Goal: Find contact information: Find contact information

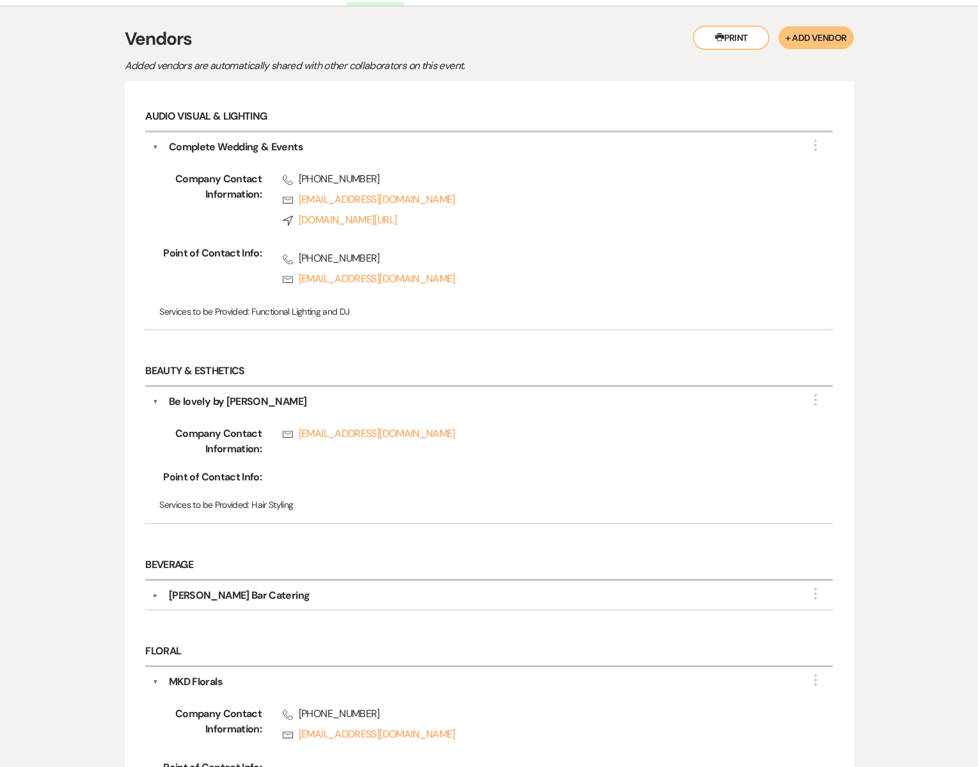
scroll to position [285, 0]
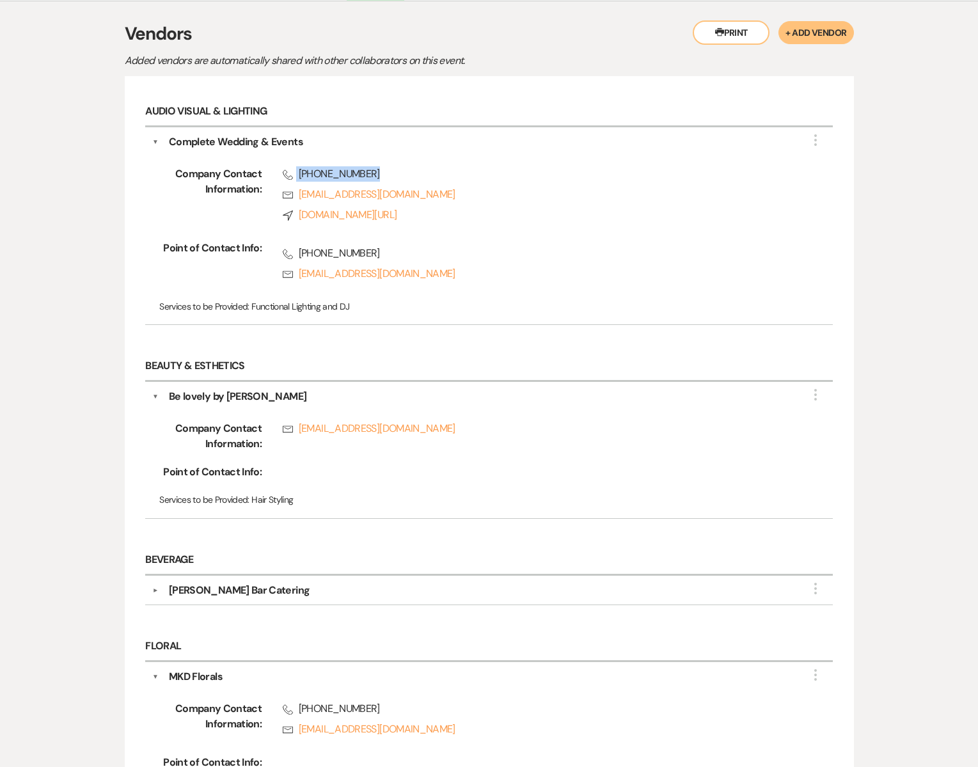
drag, startPoint x: 368, startPoint y: 173, endPoint x: 297, endPoint y: 174, distance: 71.7
click at [297, 174] on span "Phone [PHONE_NUMBER]" at bounding box center [537, 173] width 509 height 15
copy span "[PHONE_NUMBER]"
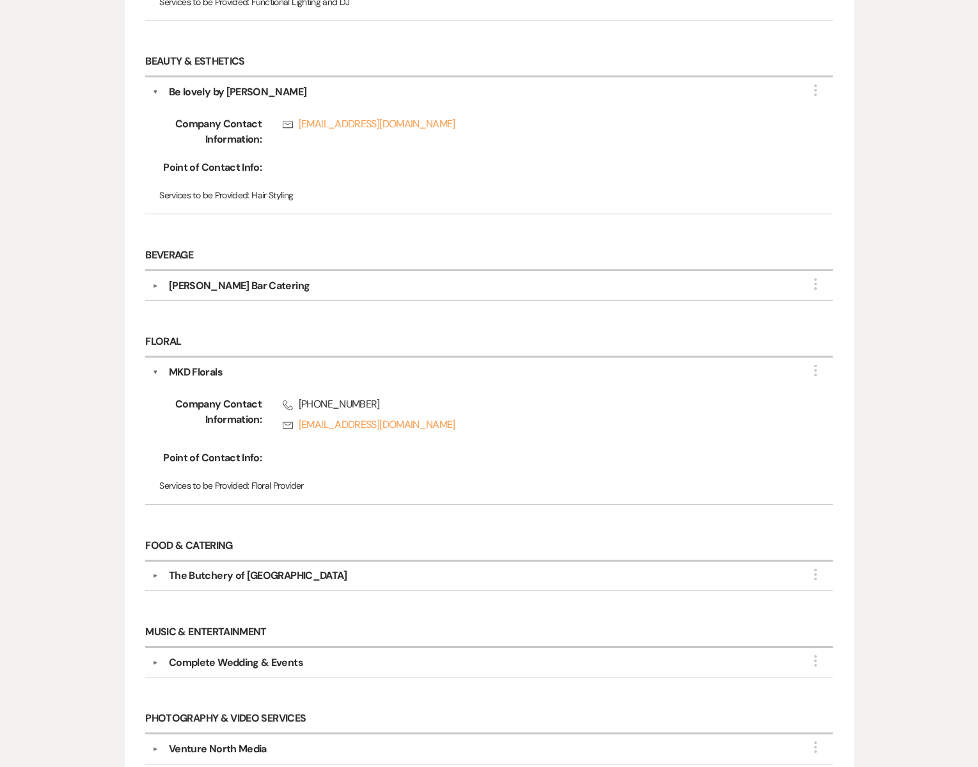
scroll to position [599, 0]
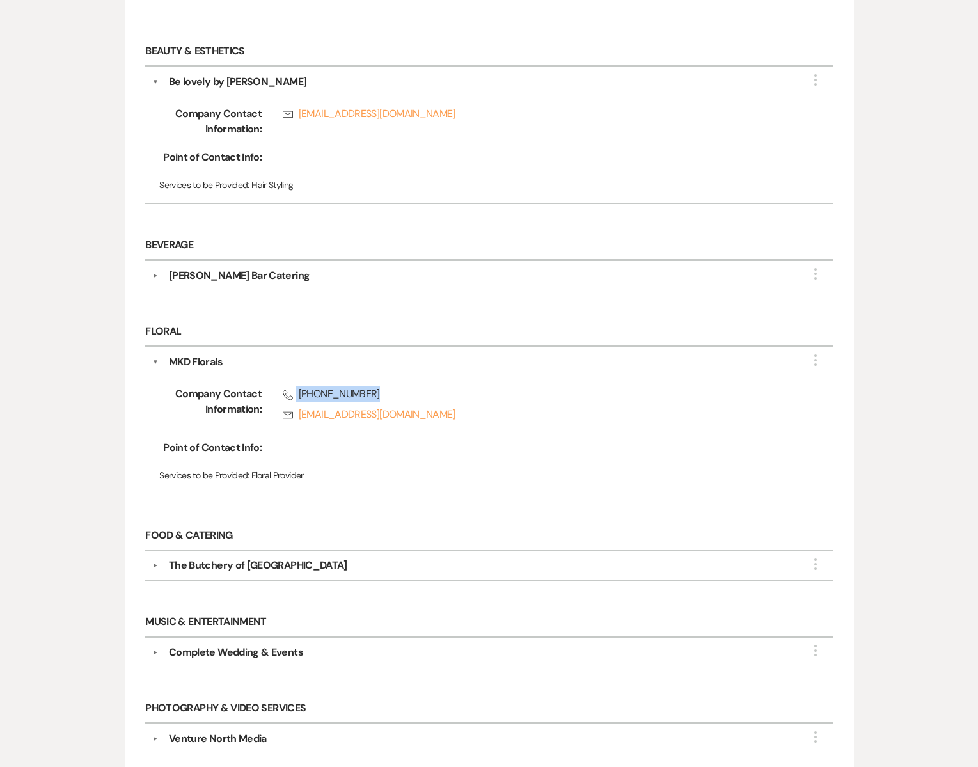
drag, startPoint x: 297, startPoint y: 389, endPoint x: 379, endPoint y: 392, distance: 81.9
click at [388, 390] on span "Phone [PHONE_NUMBER]" at bounding box center [537, 393] width 509 height 15
copy span "[PHONE_NUMBER]"
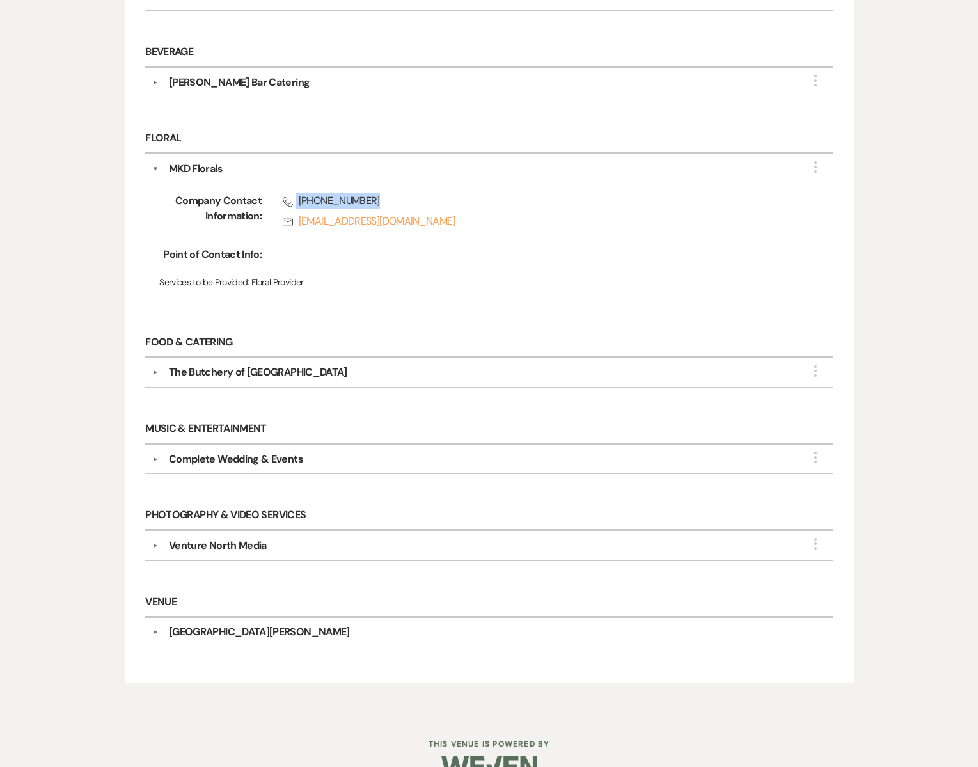
scroll to position [798, 0]
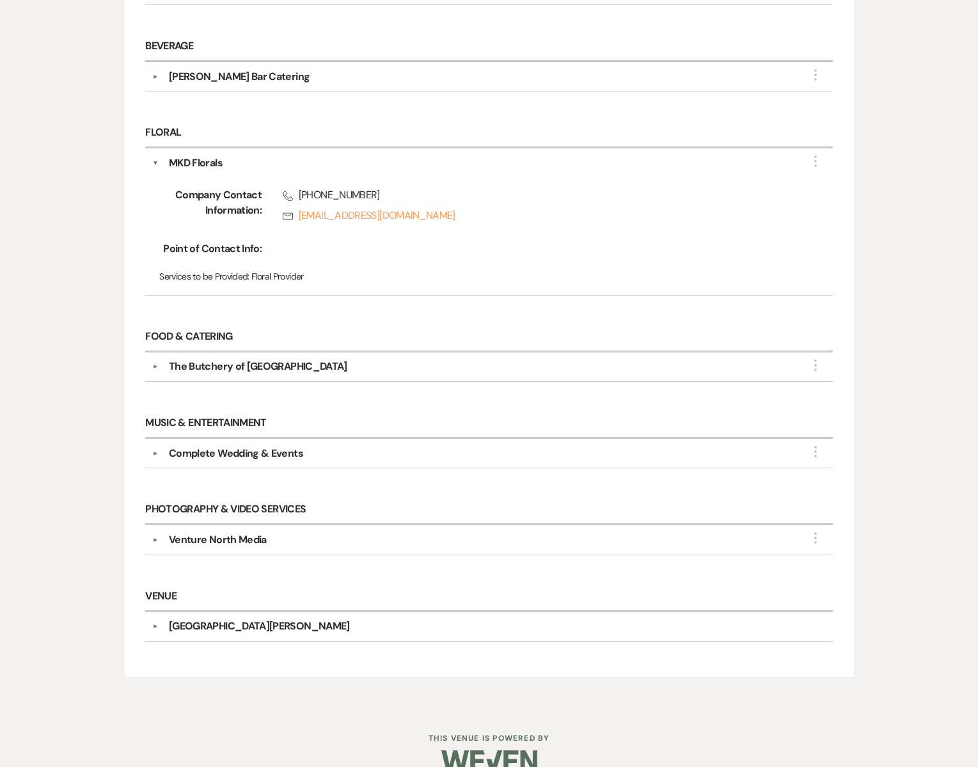
click at [277, 360] on div "The Butchery of [GEOGRAPHIC_DATA]" at bounding box center [258, 366] width 178 height 15
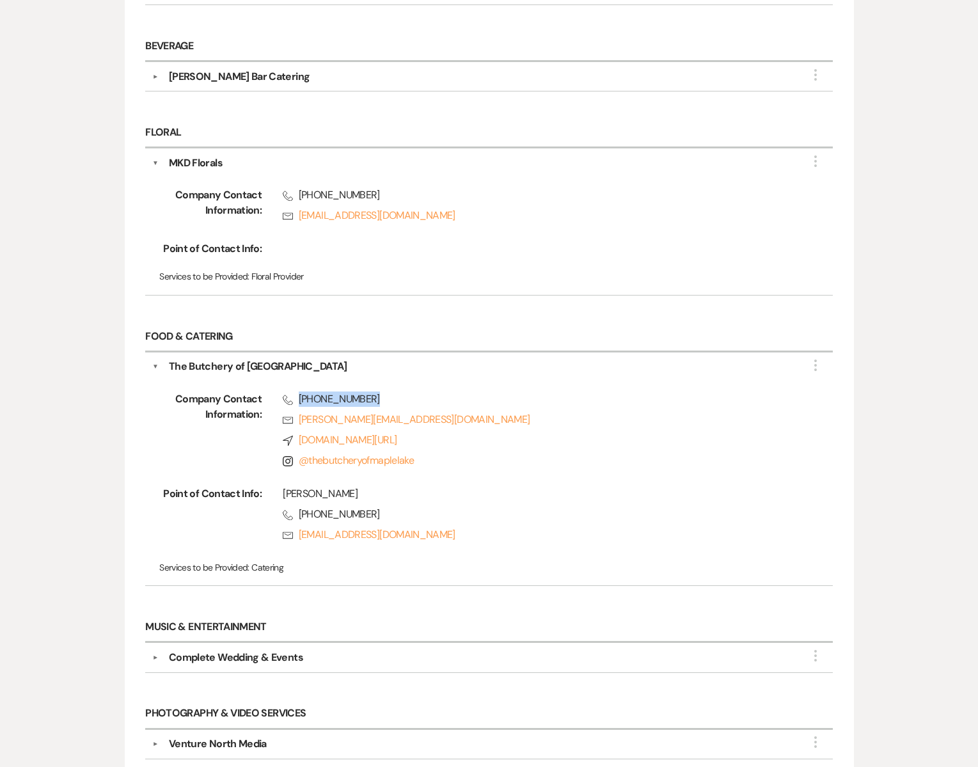
drag, startPoint x: 298, startPoint y: 394, endPoint x: 396, endPoint y: 393, distance: 97.9
click at [396, 393] on span "Phone [PHONE_NUMBER]" at bounding box center [537, 399] width 509 height 15
click at [424, 486] on div "[PERSON_NAME]" at bounding box center [537, 493] width 509 height 15
drag, startPoint x: 298, startPoint y: 510, endPoint x: 395, endPoint y: 509, distance: 96.6
click at [395, 509] on span "Phone [PHONE_NUMBER]" at bounding box center [537, 514] width 509 height 15
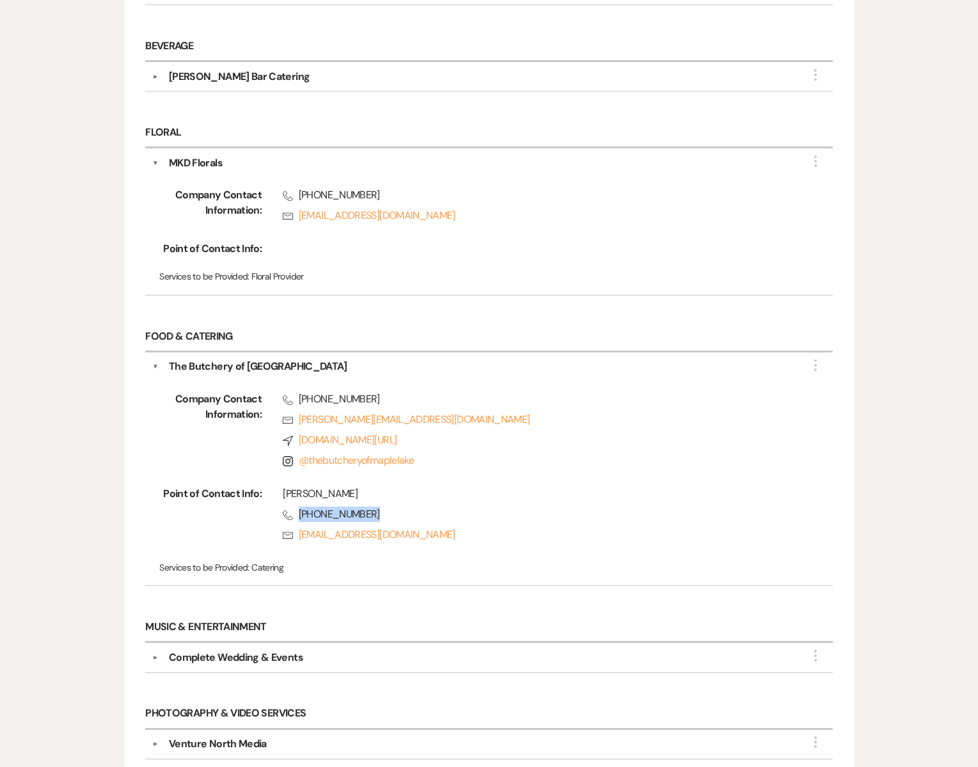
copy span "[PHONE_NUMBER]"
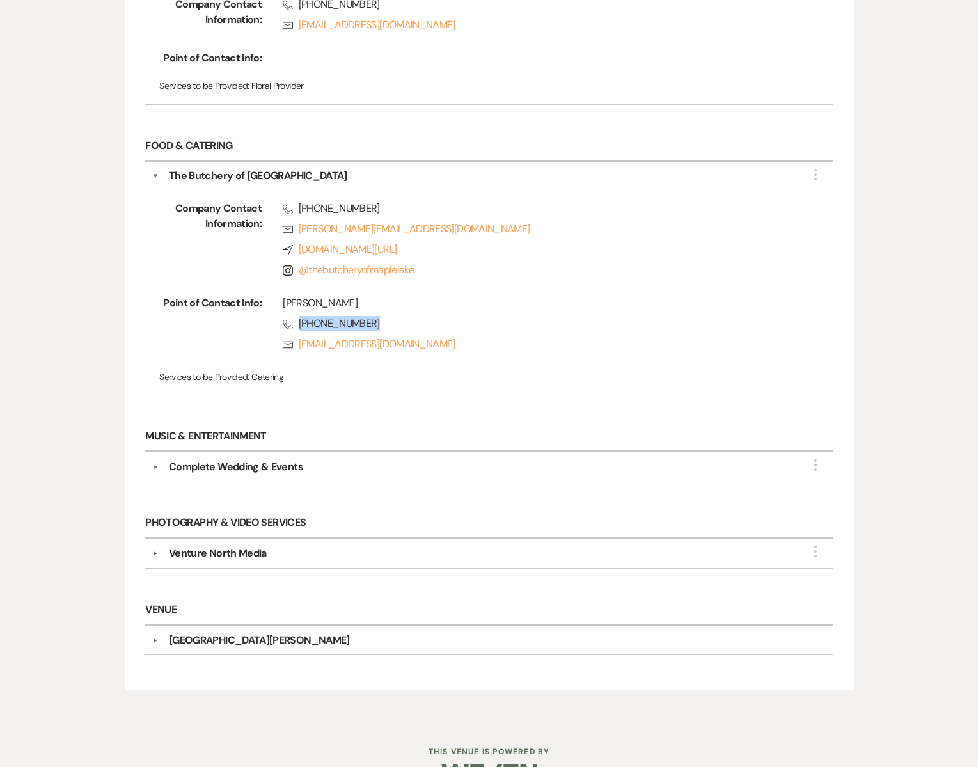
scroll to position [1019, 0]
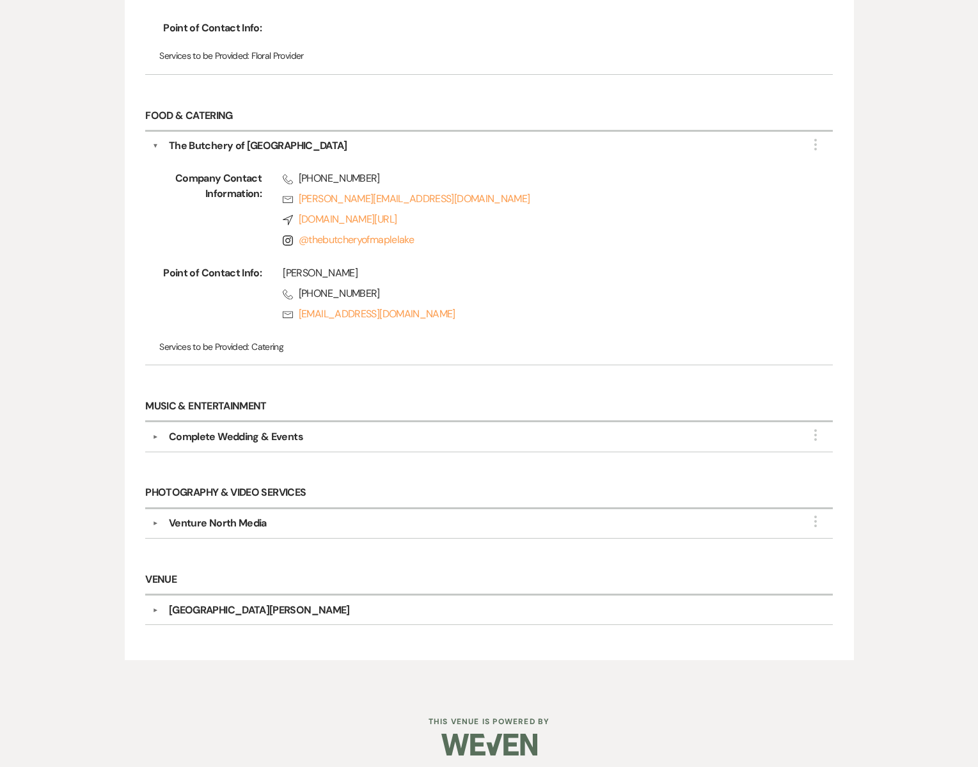
click at [252, 516] on div "Venture North Media" at bounding box center [218, 523] width 98 height 15
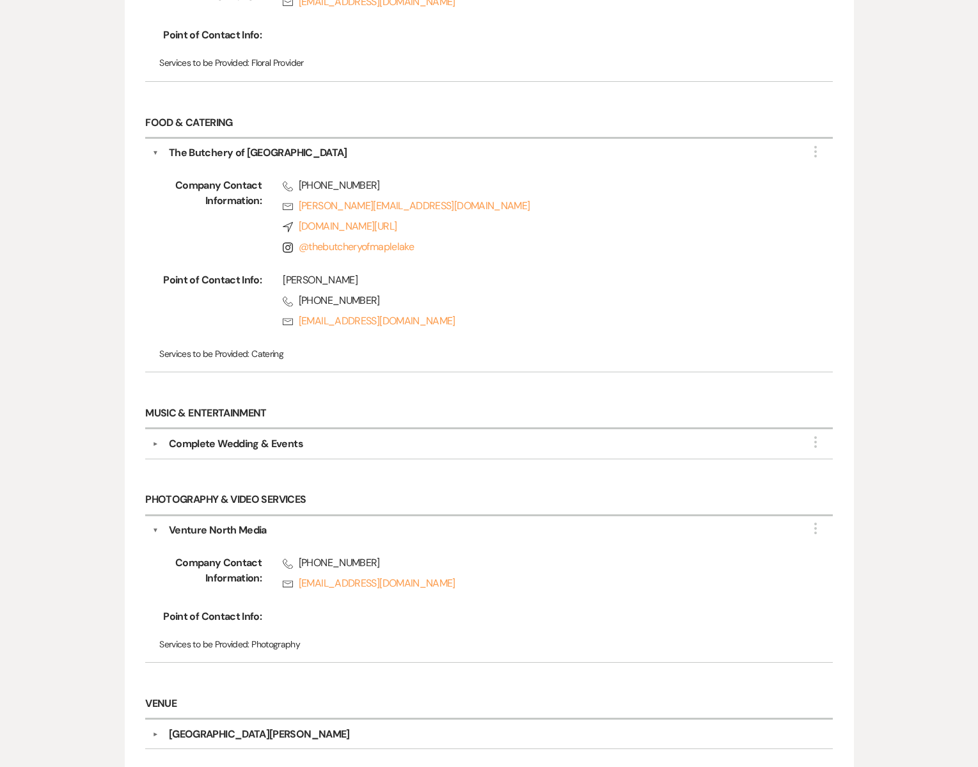
scroll to position [1013, 0]
drag, startPoint x: 297, startPoint y: 555, endPoint x: 415, endPoint y: 550, distance: 118.5
click at [415, 555] on span "Phone [PHONE_NUMBER]" at bounding box center [537, 562] width 509 height 15
copy span "[PHONE_NUMBER]"
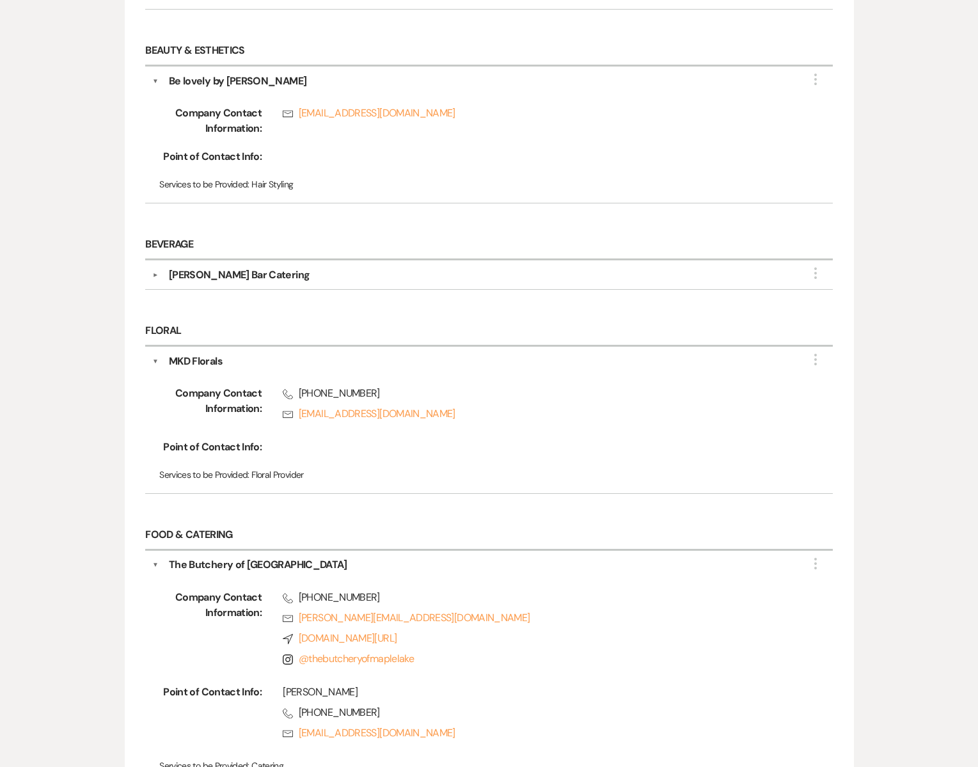
scroll to position [599, 0]
click at [157, 273] on button "▼" at bounding box center [155, 276] width 15 height 6
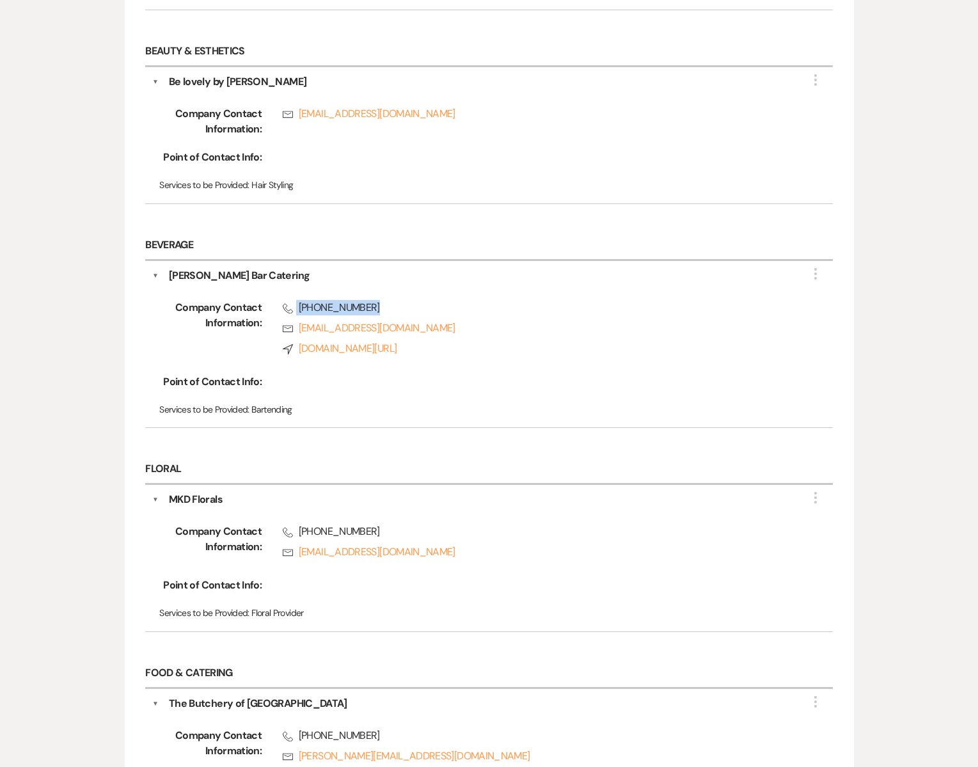
drag, startPoint x: 372, startPoint y: 305, endPoint x: 293, endPoint y: 301, distance: 78.8
click at [293, 301] on span "Phone [PHONE_NUMBER]" at bounding box center [537, 307] width 509 height 15
copy span "[PHONE_NUMBER]"
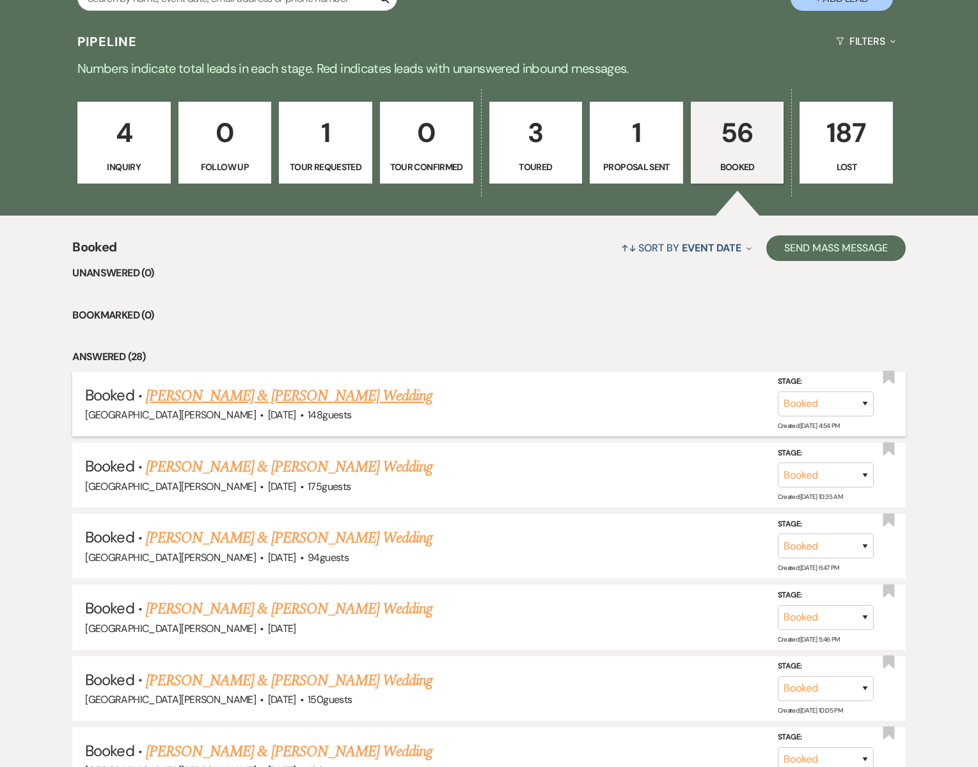
scroll to position [269, 0]
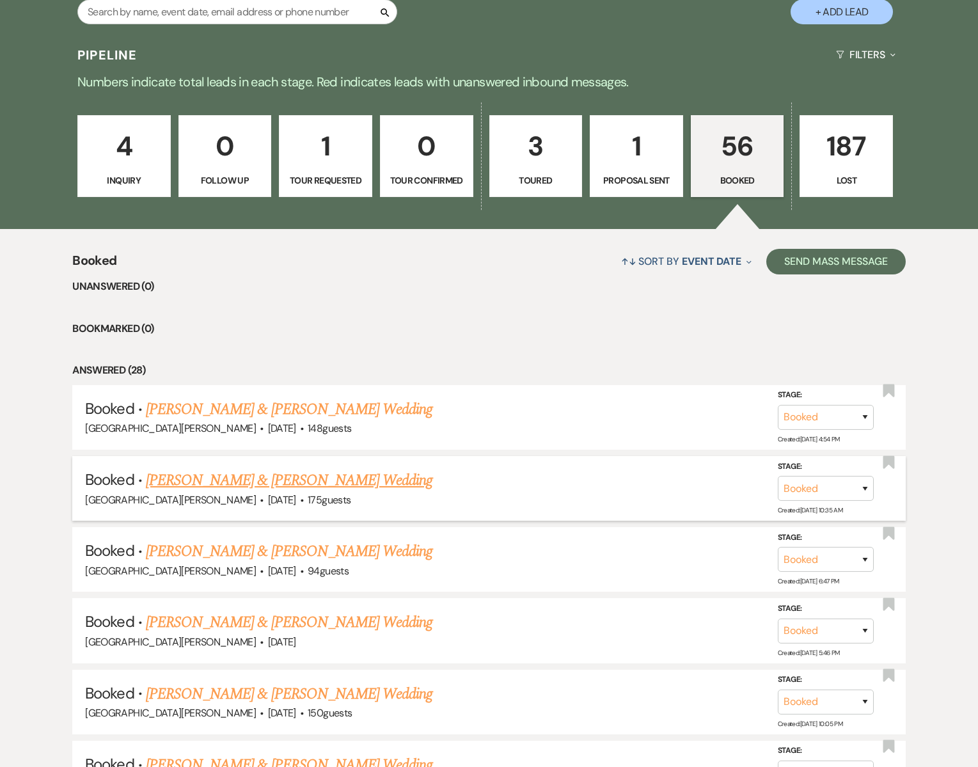
click at [241, 475] on link "[PERSON_NAME] & [PERSON_NAME] Wedding" at bounding box center [289, 480] width 287 height 23
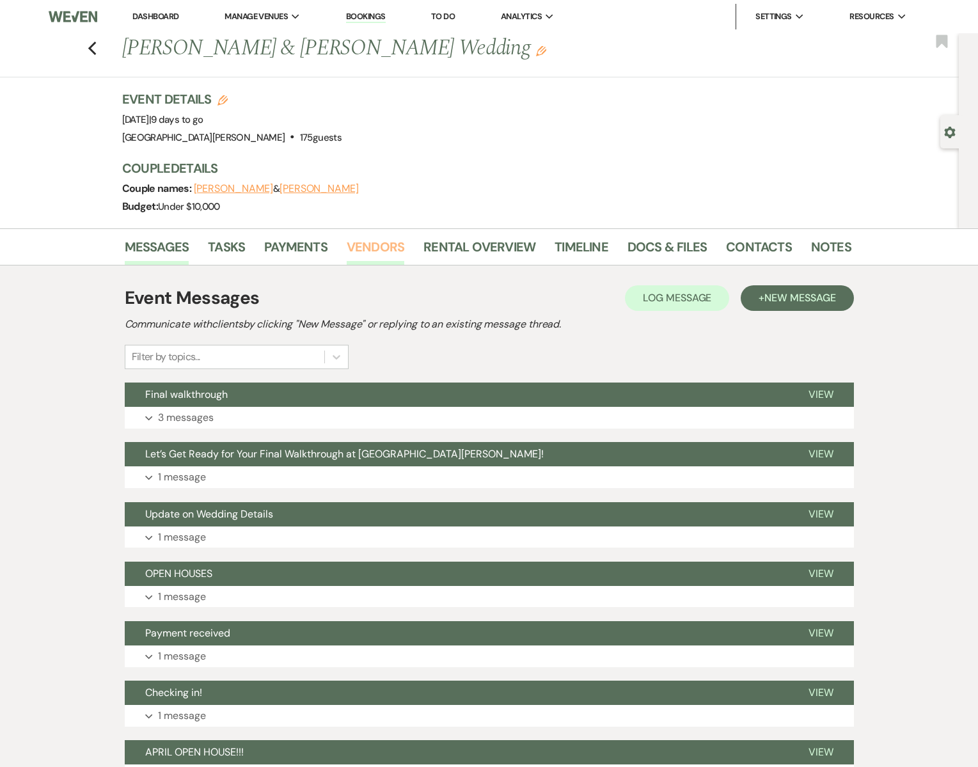
click at [378, 246] on link "Vendors" at bounding box center [376, 251] width 58 height 28
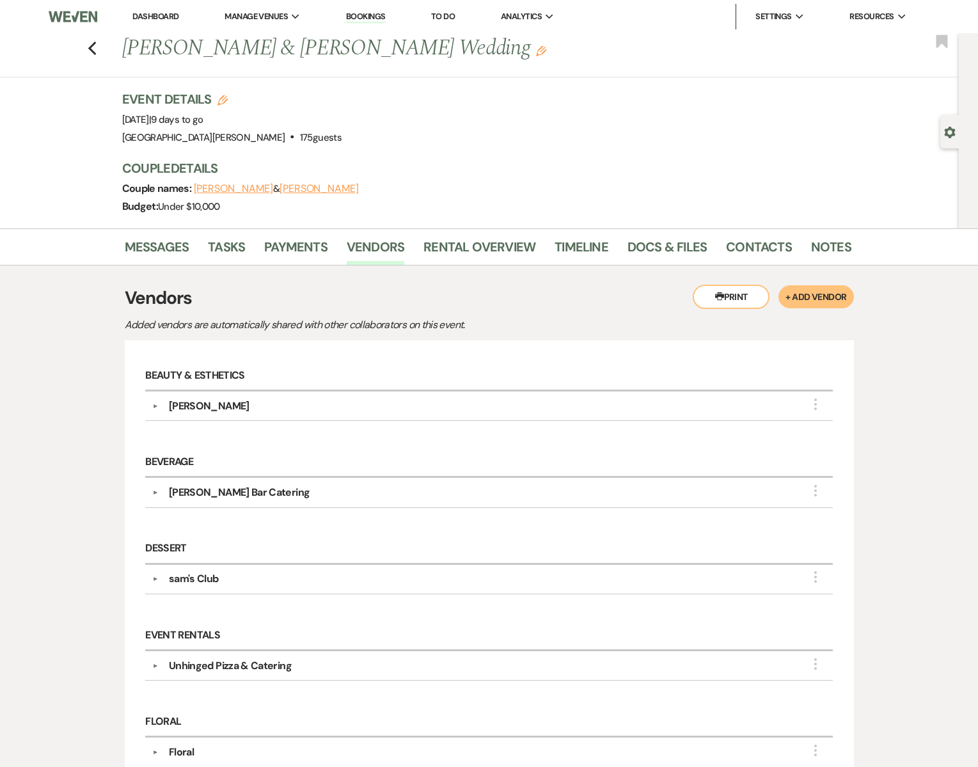
click at [191, 406] on div "[PERSON_NAME]" at bounding box center [209, 406] width 81 height 15
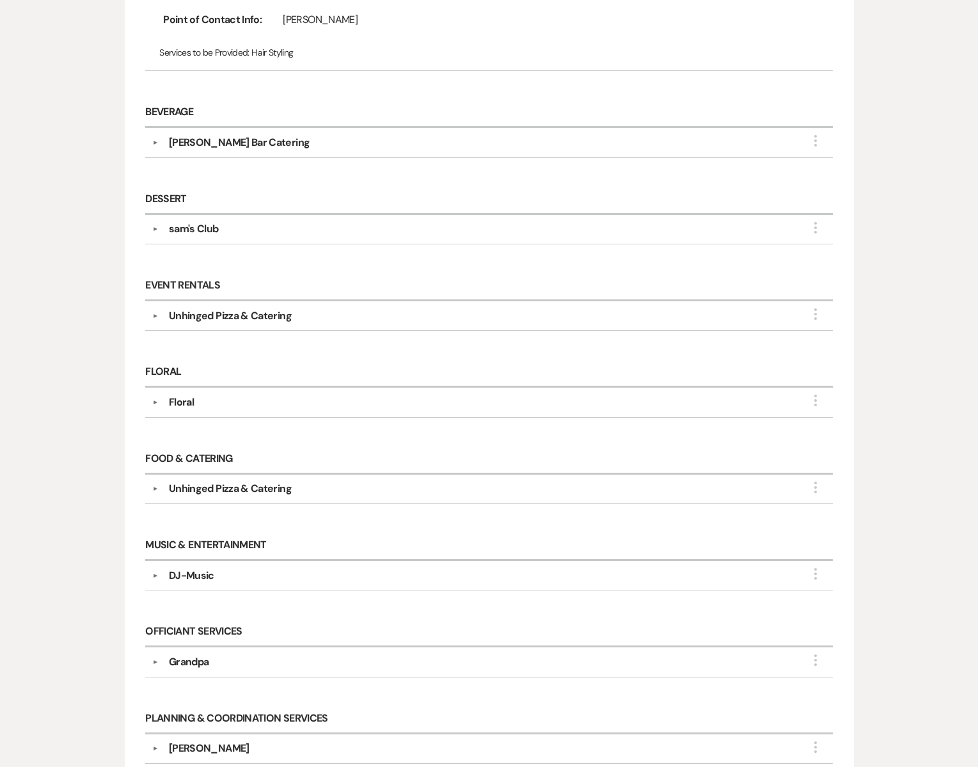
scroll to position [420, 0]
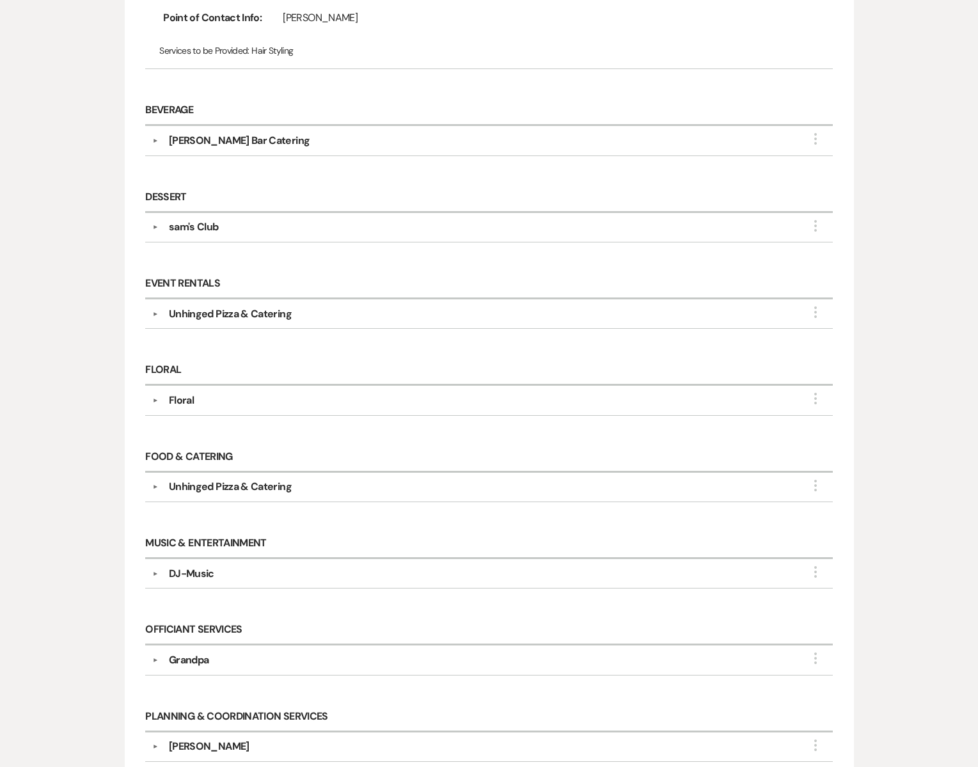
click at [198, 226] on div "sam's Club" at bounding box center [194, 226] width 50 height 15
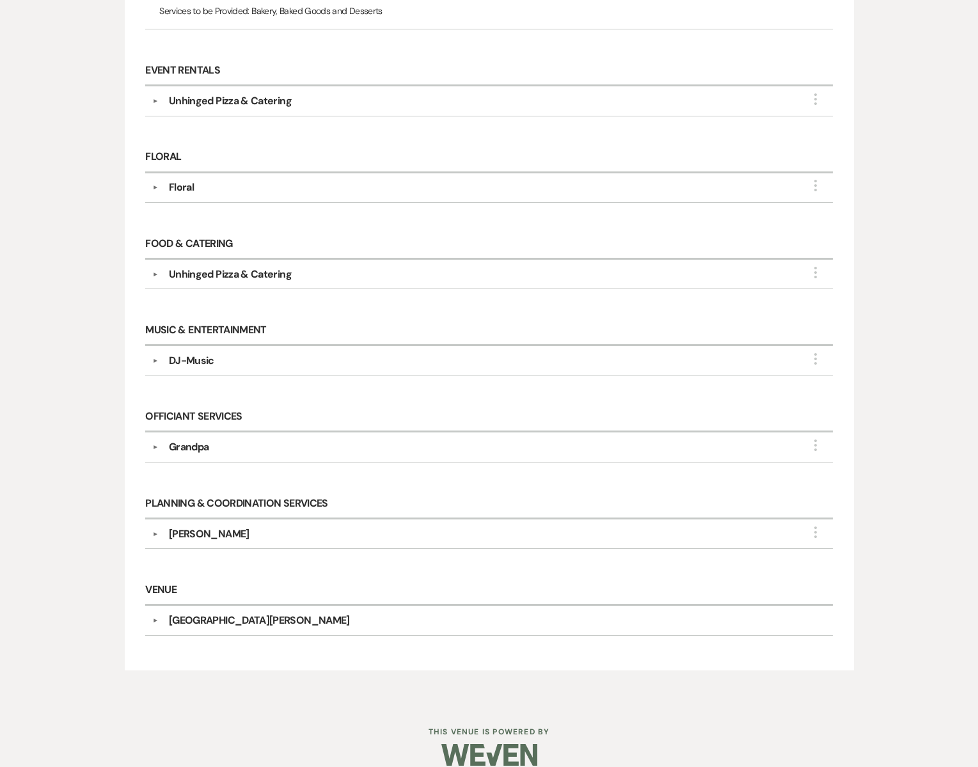
scroll to position [731, 0]
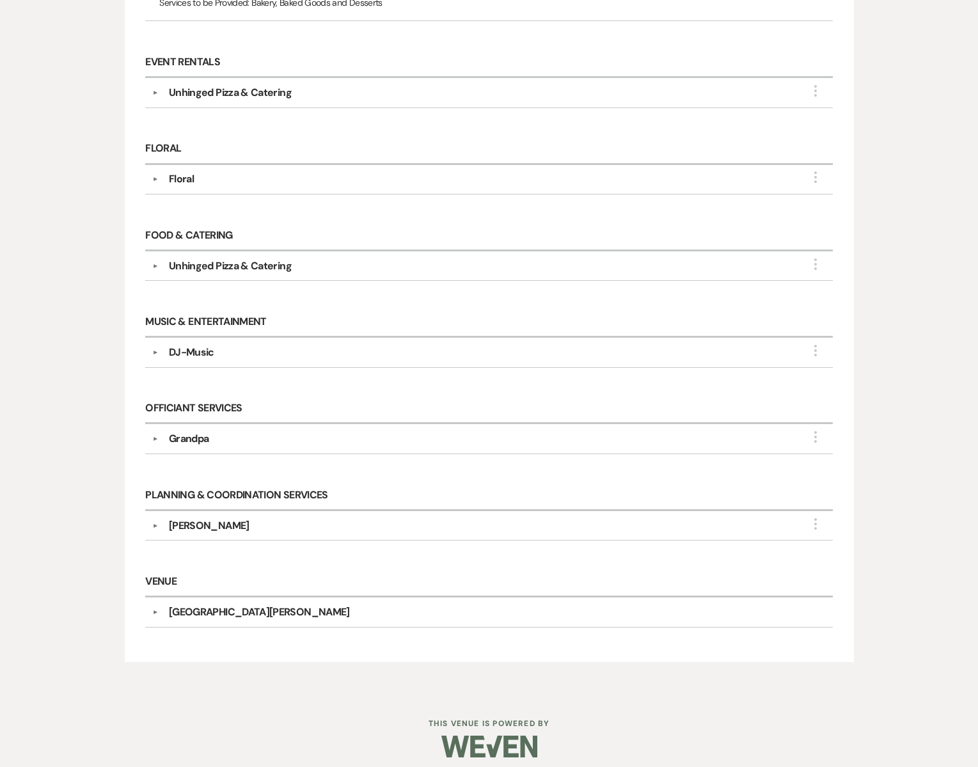
click at [187, 173] on div "Floral" at bounding box center [181, 178] width 25 height 15
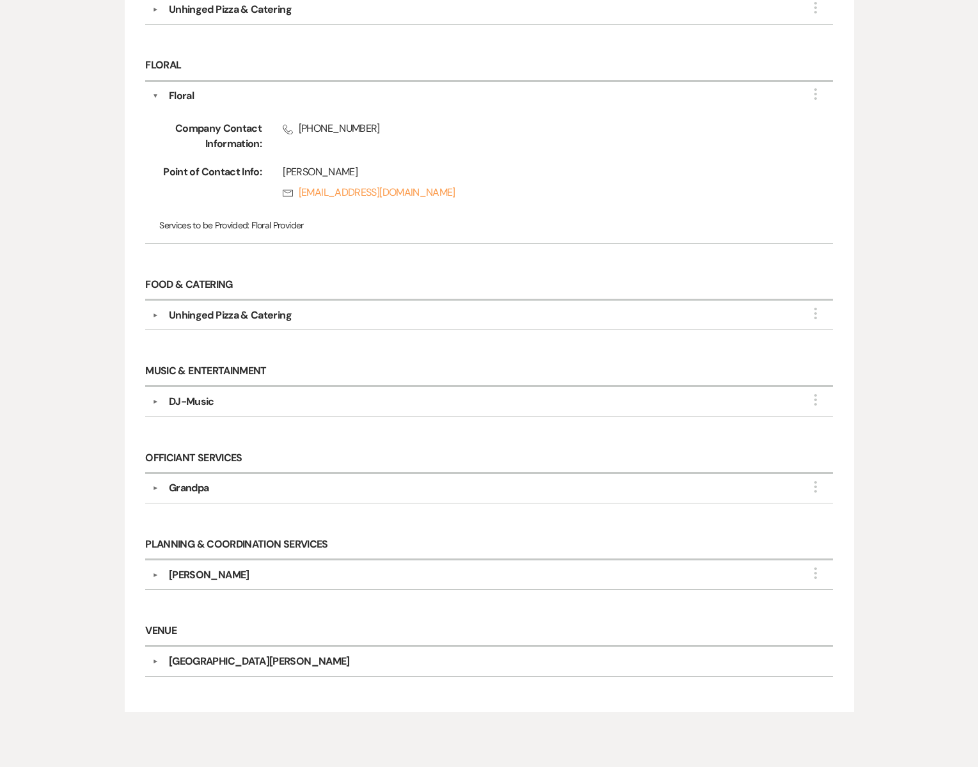
scroll to position [864, 0]
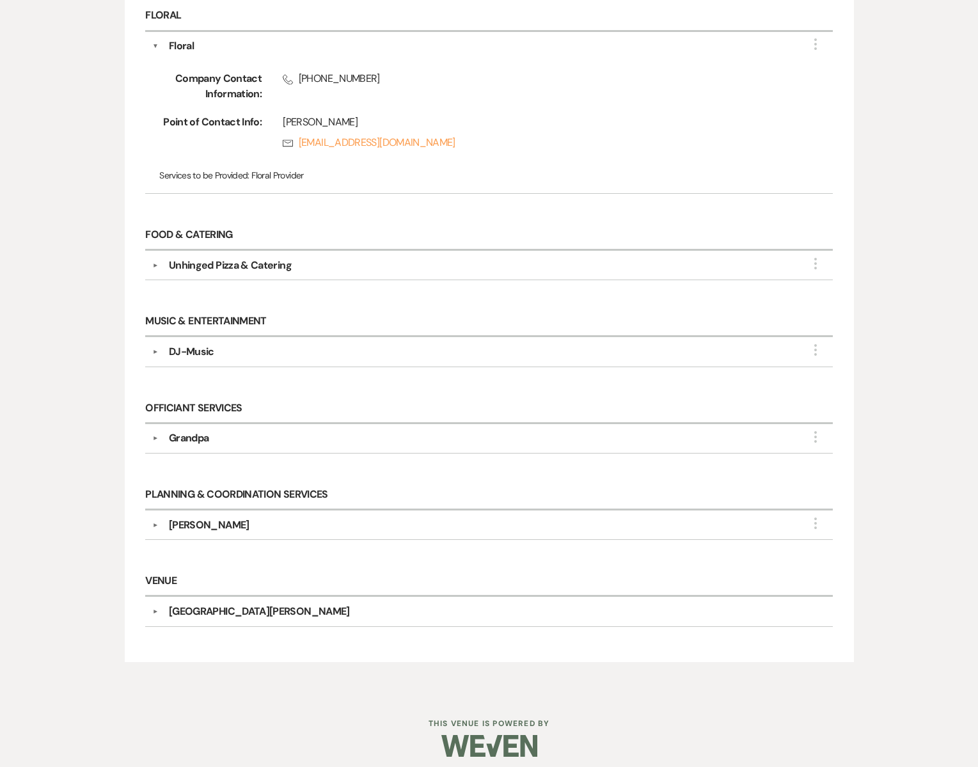
click at [219, 349] on div "DJ-Music" at bounding box center [492, 351] width 667 height 15
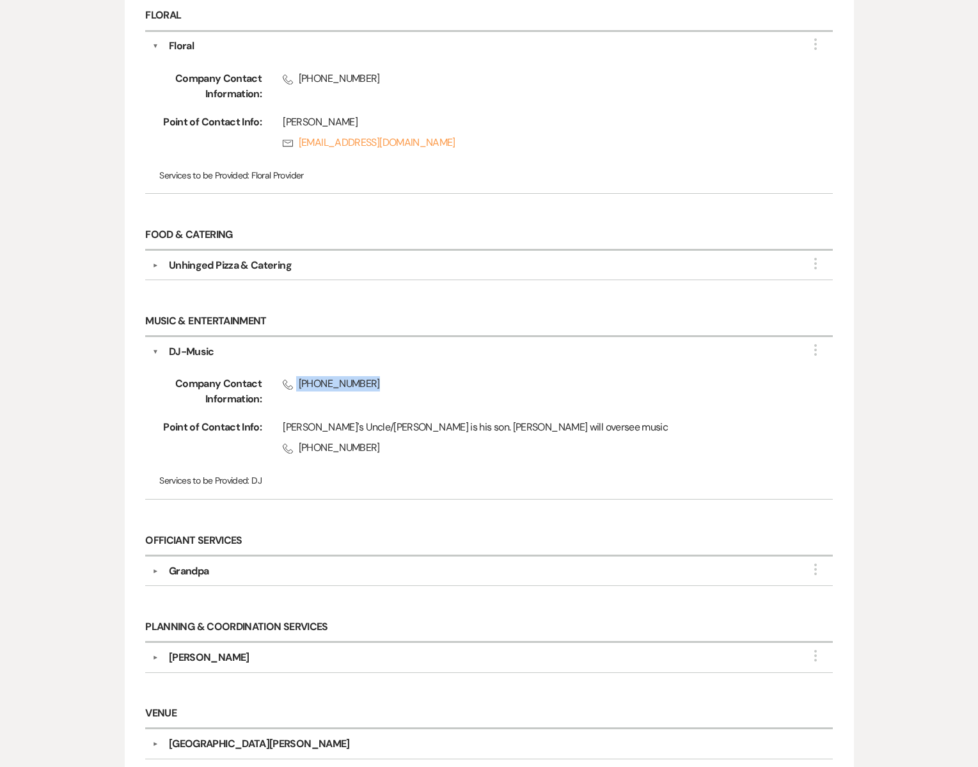
drag, startPoint x: 296, startPoint y: 377, endPoint x: 373, endPoint y: 379, distance: 77.4
click at [373, 379] on span "Phone [PHONE_NUMBER]" at bounding box center [537, 383] width 509 height 15
copy span "[PHONE_NUMBER]"
click at [210, 564] on div "Grandpa" at bounding box center [492, 571] width 667 height 15
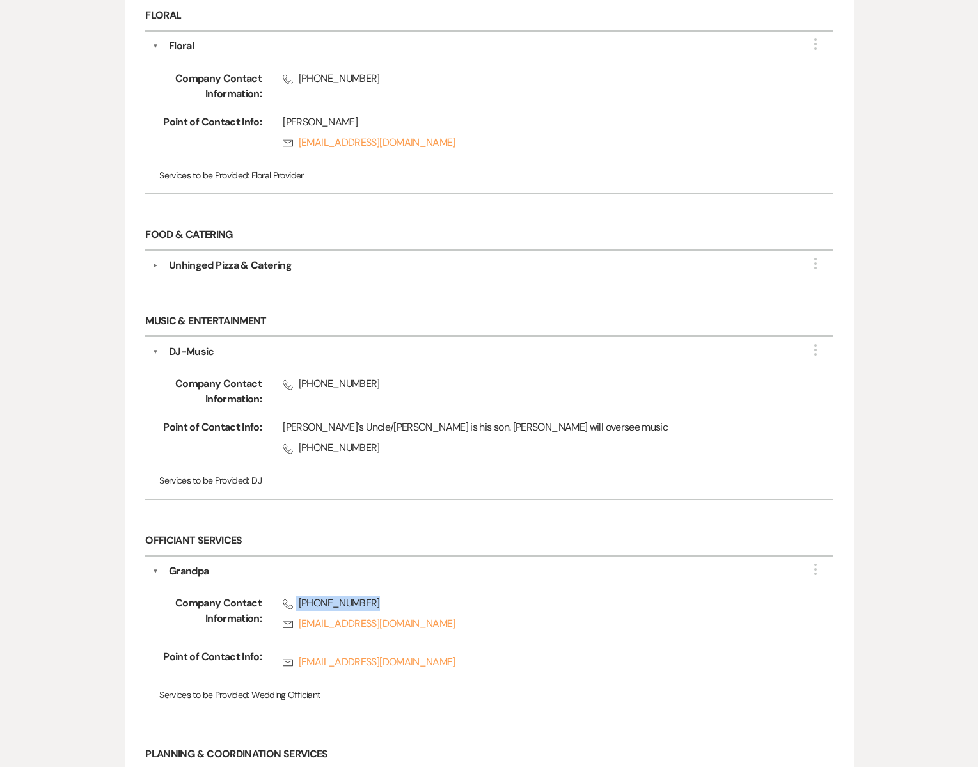
drag, startPoint x: 296, startPoint y: 593, endPoint x: 408, endPoint y: 599, distance: 112.8
click at [408, 599] on span "Phone [PHONE_NUMBER]" at bounding box center [537, 603] width 509 height 15
copy span "[PHONE_NUMBER]"
click at [248, 477] on span "Services to be Provided:" at bounding box center [204, 481] width 90 height 12
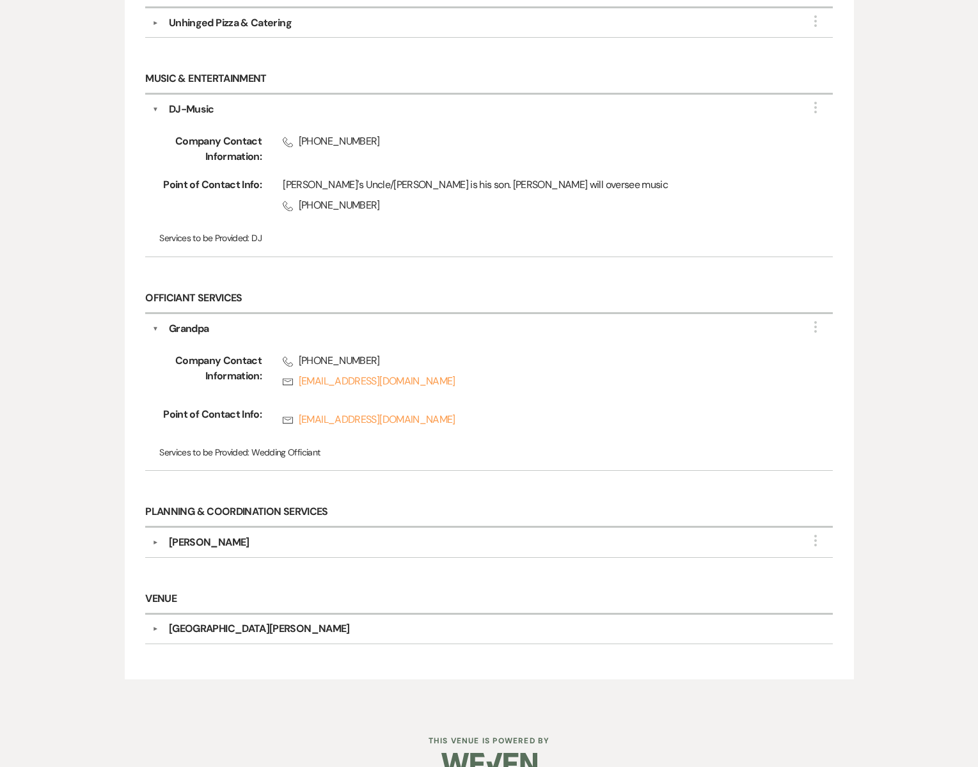
scroll to position [1123, 0]
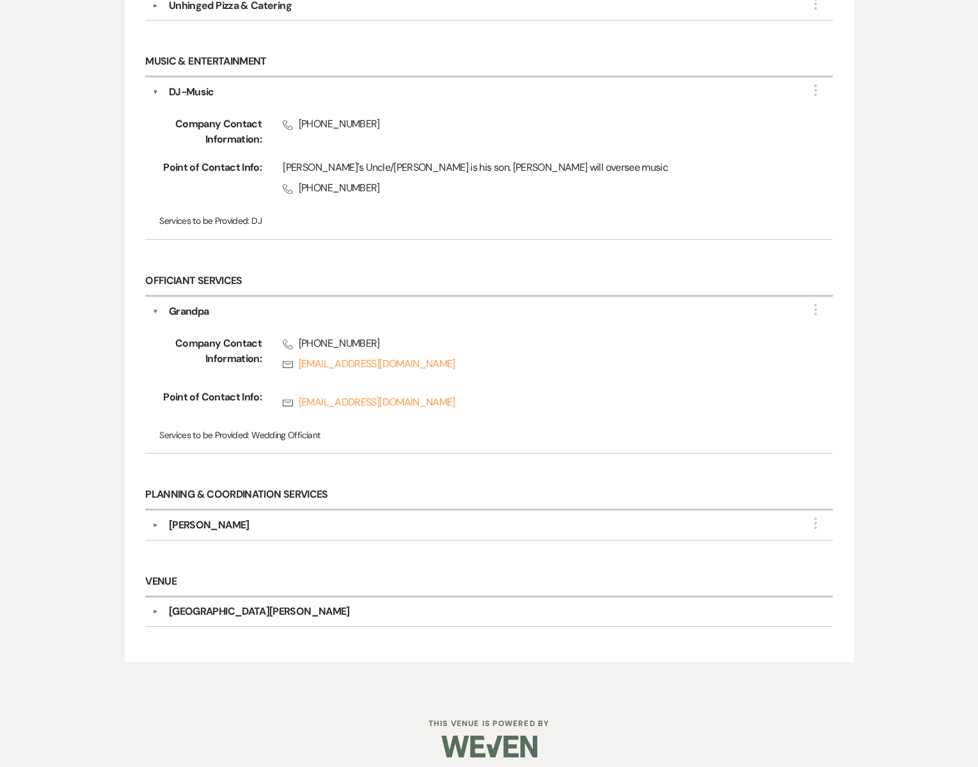
click at [186, 518] on div "[PERSON_NAME]" at bounding box center [209, 525] width 81 height 15
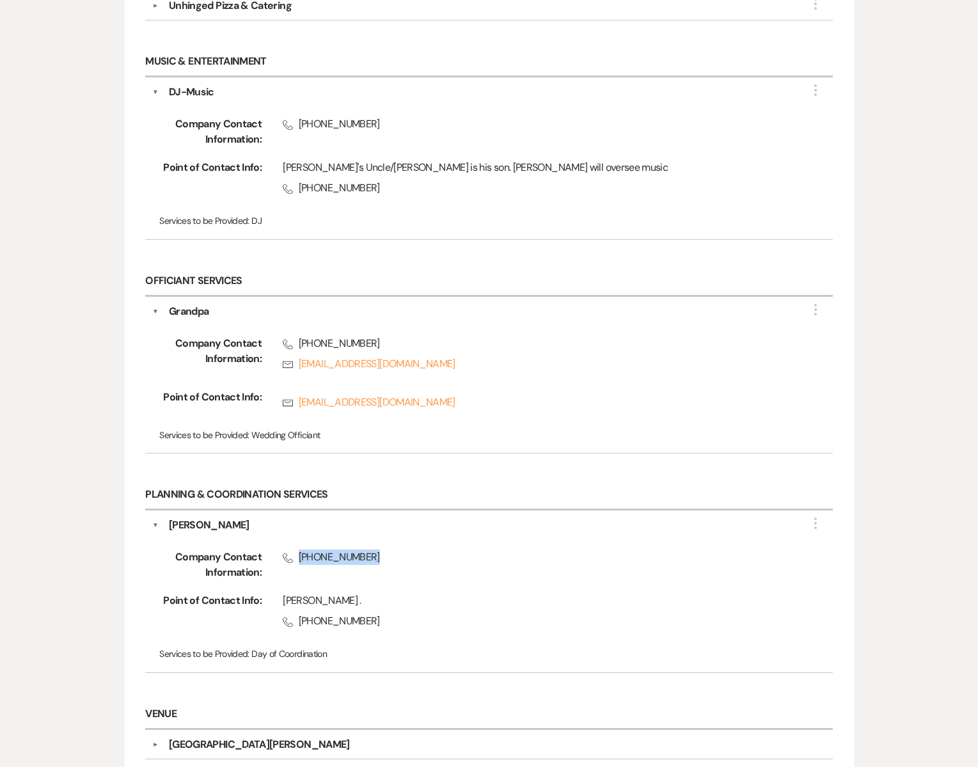
drag, startPoint x: 298, startPoint y: 542, endPoint x: 395, endPoint y: 553, distance: 97.8
click at [395, 553] on span "Phone [PHONE_NUMBER]" at bounding box center [537, 557] width 509 height 15
copy span "[PHONE_NUMBER]"
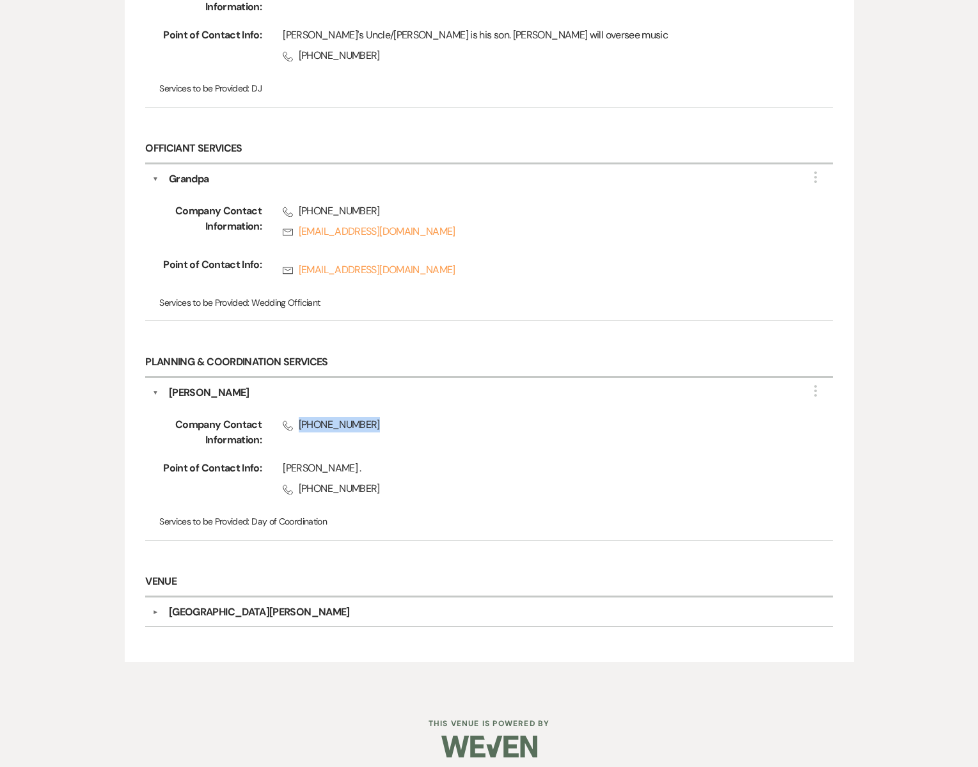
scroll to position [1252, 0]
